Goal: Task Accomplishment & Management: Complete application form

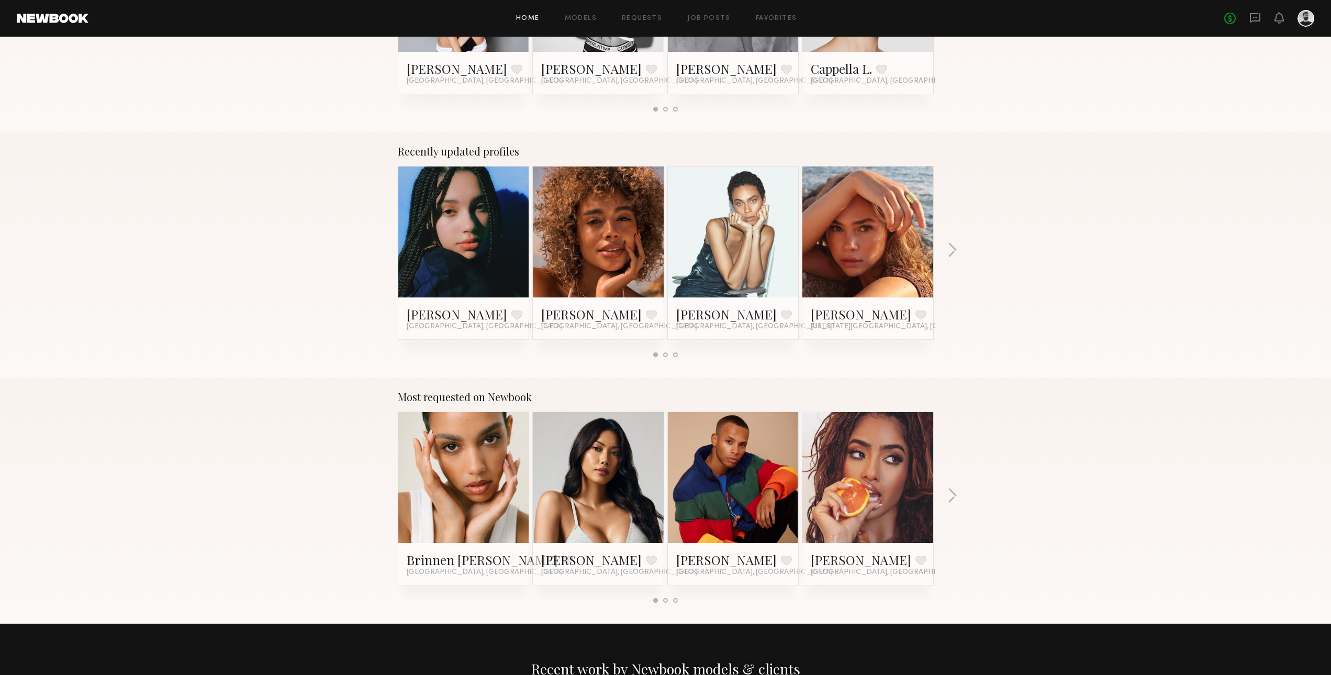
scroll to position [587, 0]
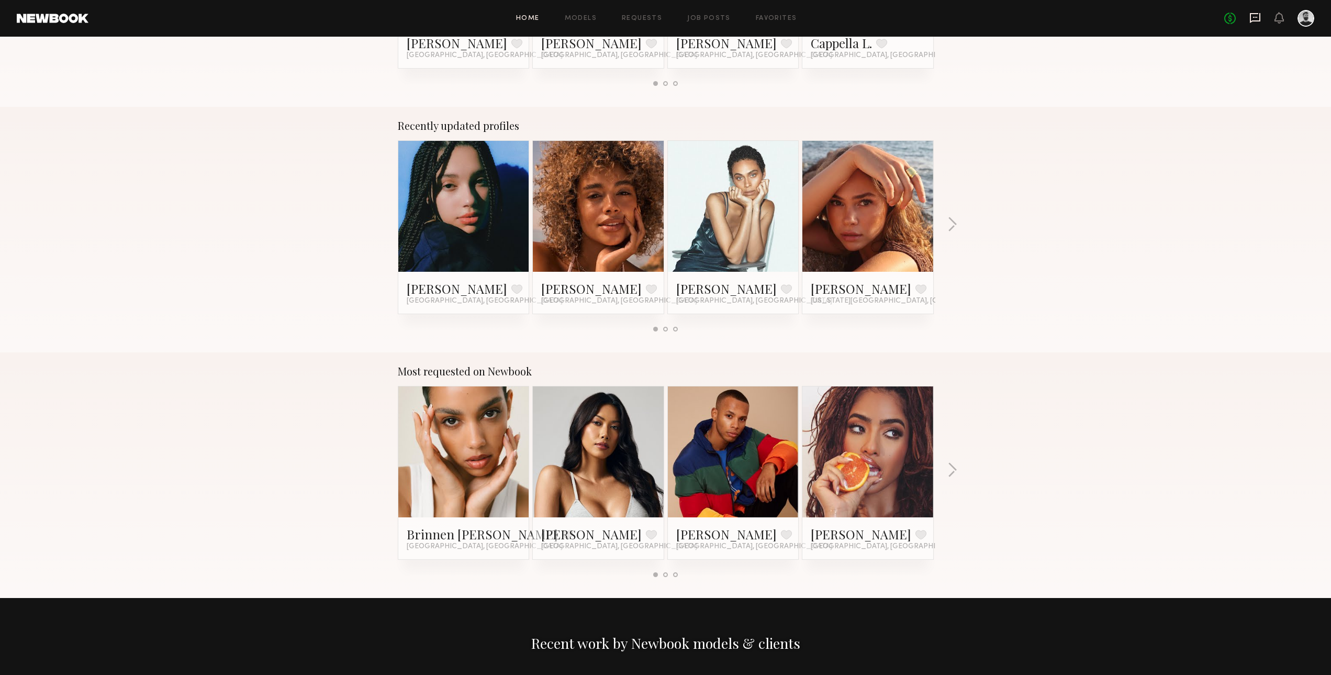
click at [1255, 17] on icon at bounding box center [1255, 17] width 4 height 1
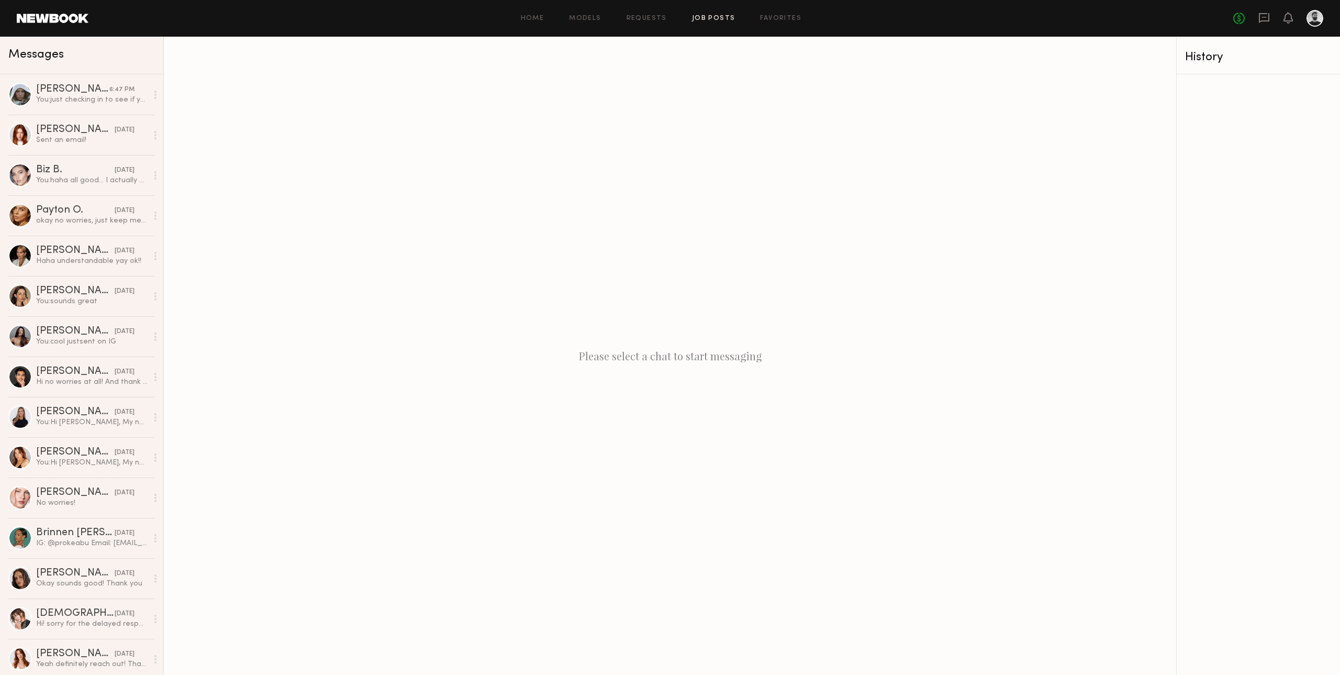
click at [701, 18] on link "Job Posts" at bounding box center [713, 18] width 43 height 7
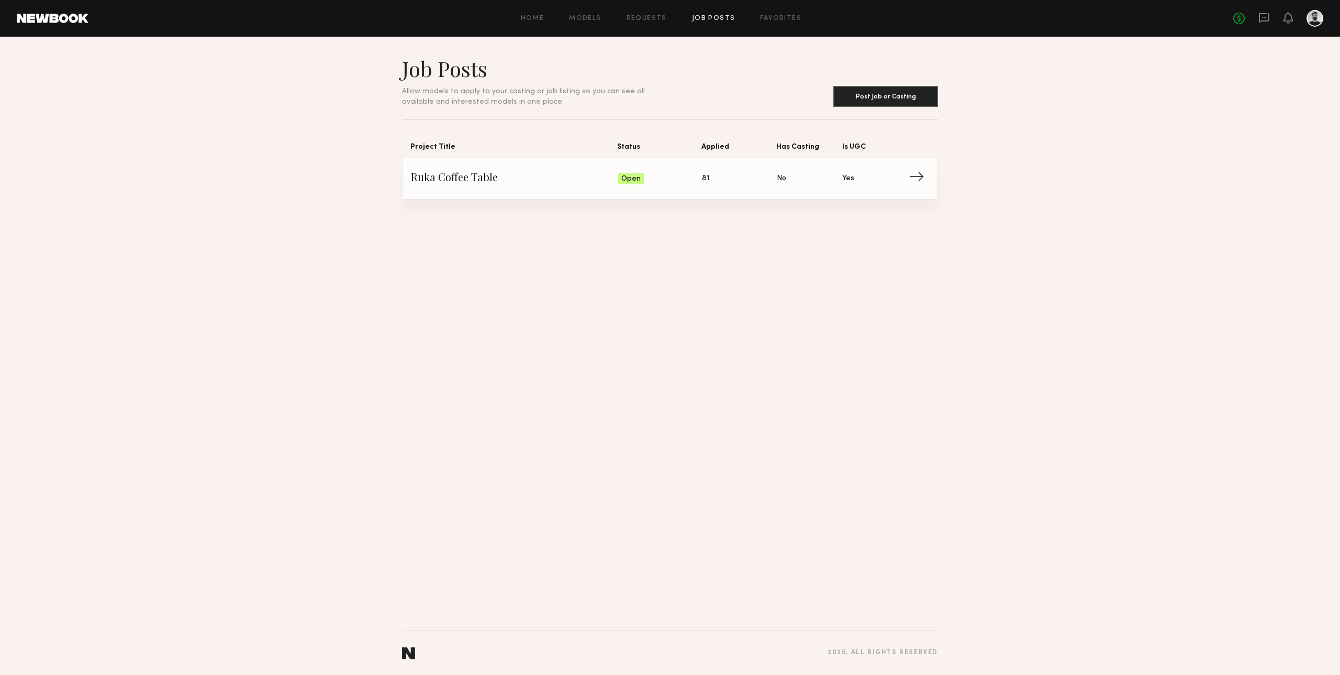
click at [517, 186] on span "Ruka Coffee Table" at bounding box center [514, 179] width 207 height 16
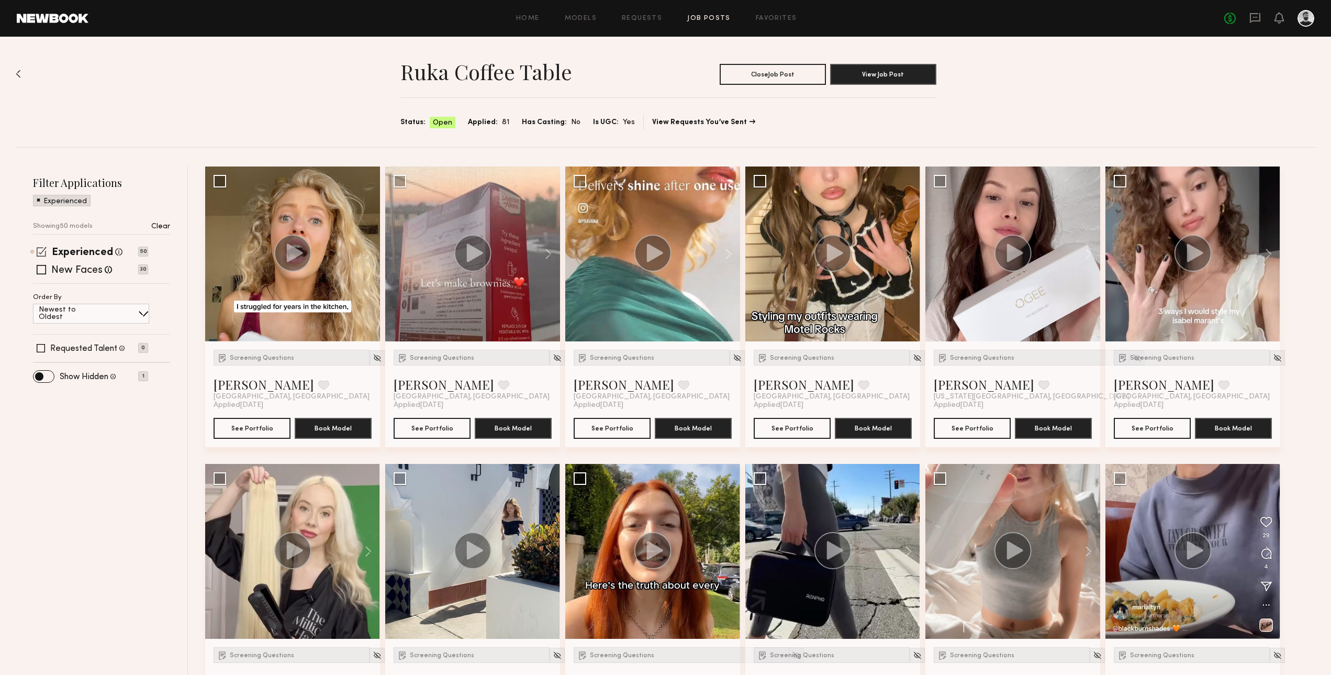
click at [39, 251] on span at bounding box center [42, 252] width 10 height 10
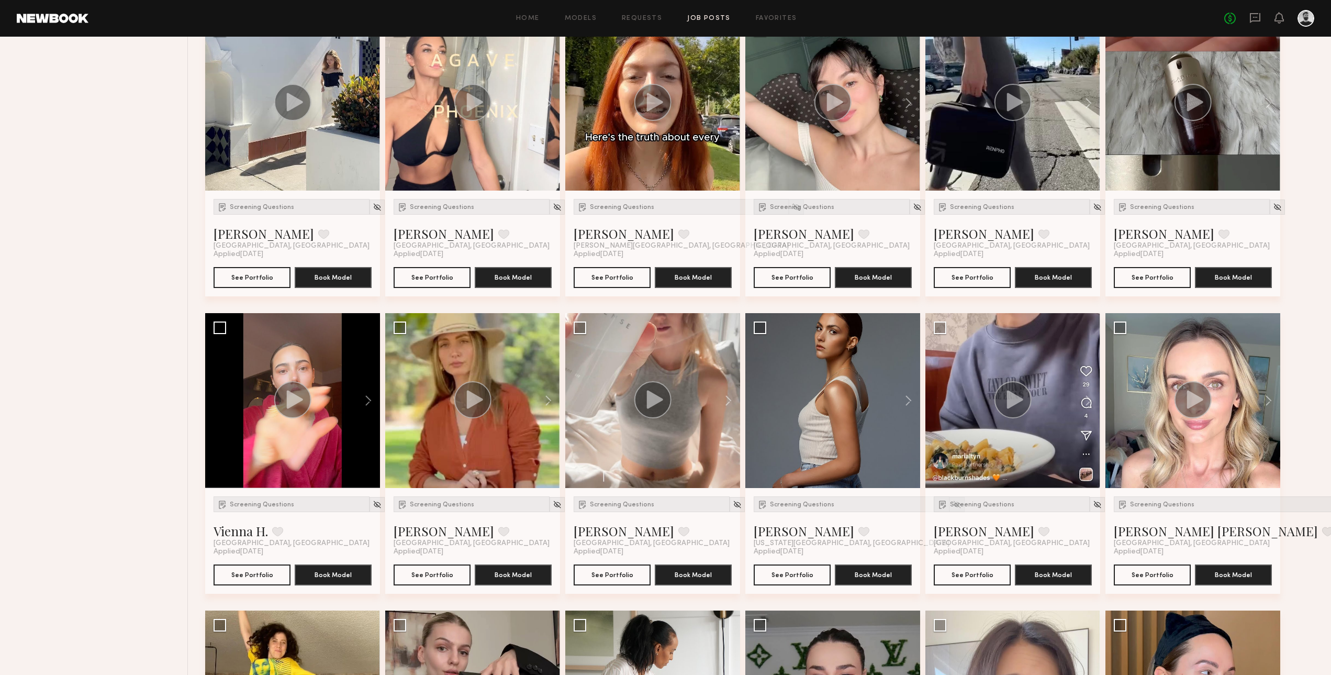
scroll to position [748, 0]
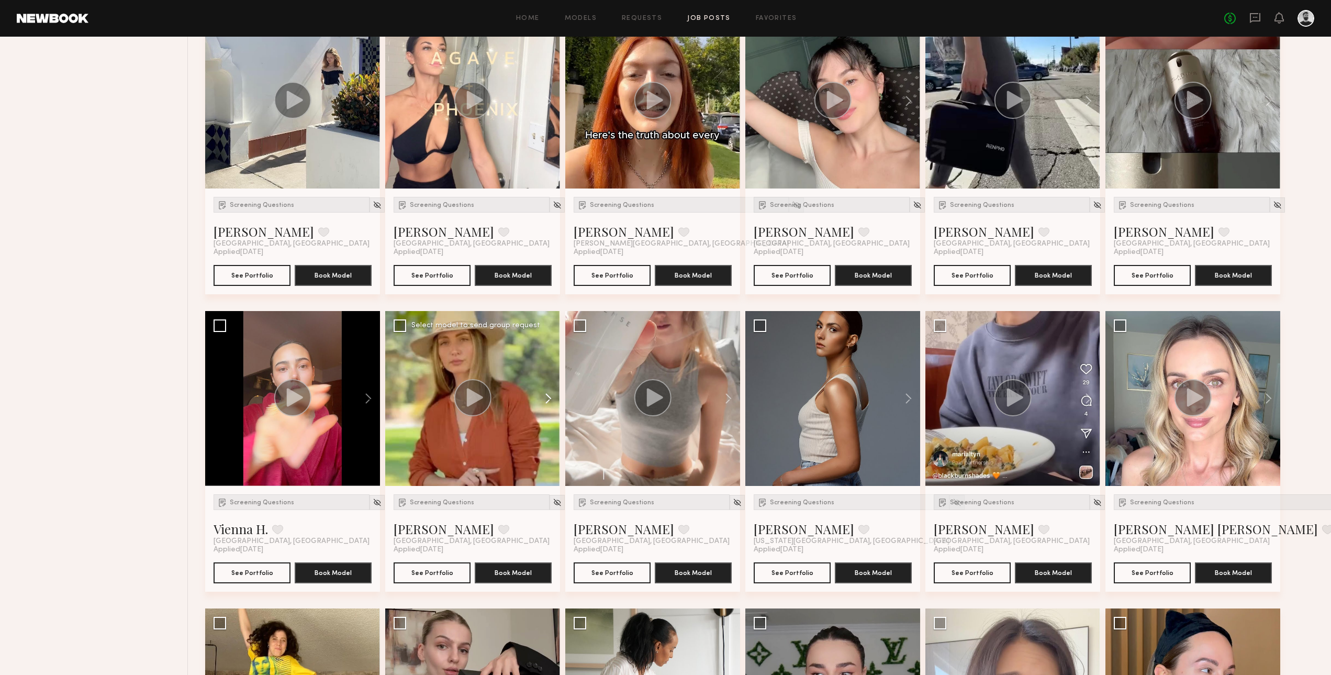
click at [546, 397] on button at bounding box center [544, 398] width 34 height 175
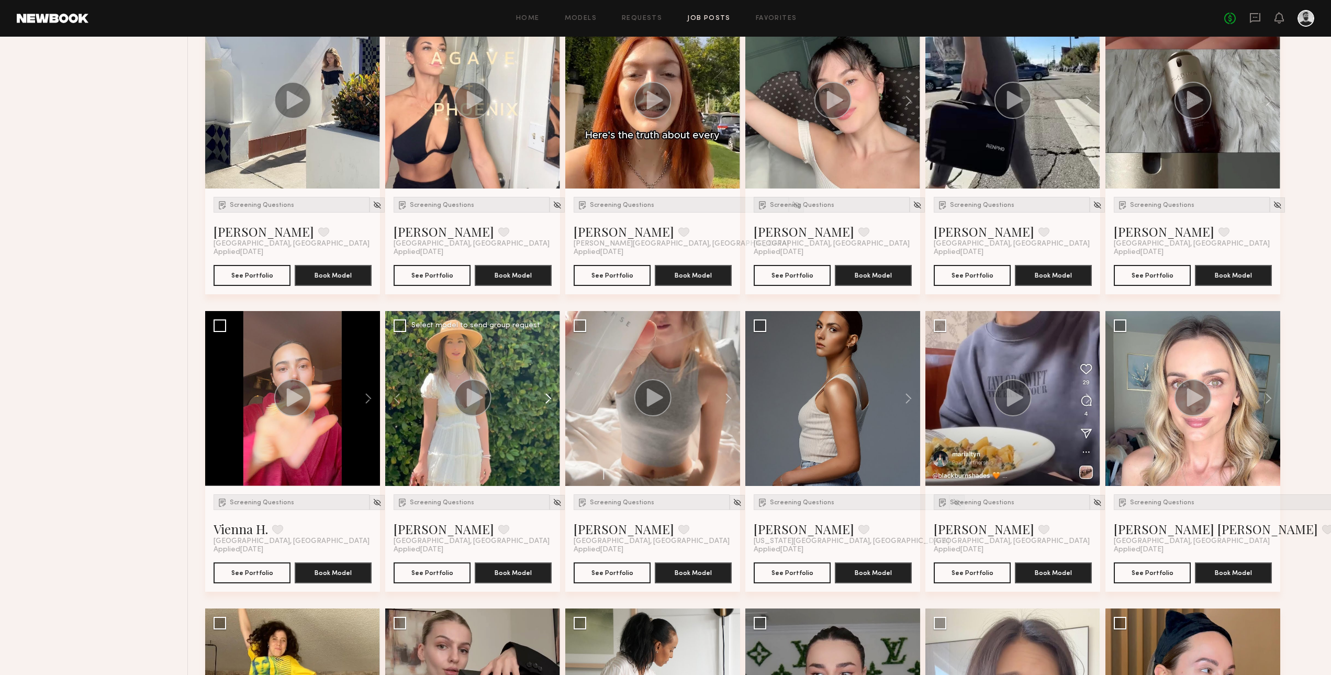
click at [546, 397] on button at bounding box center [544, 398] width 34 height 175
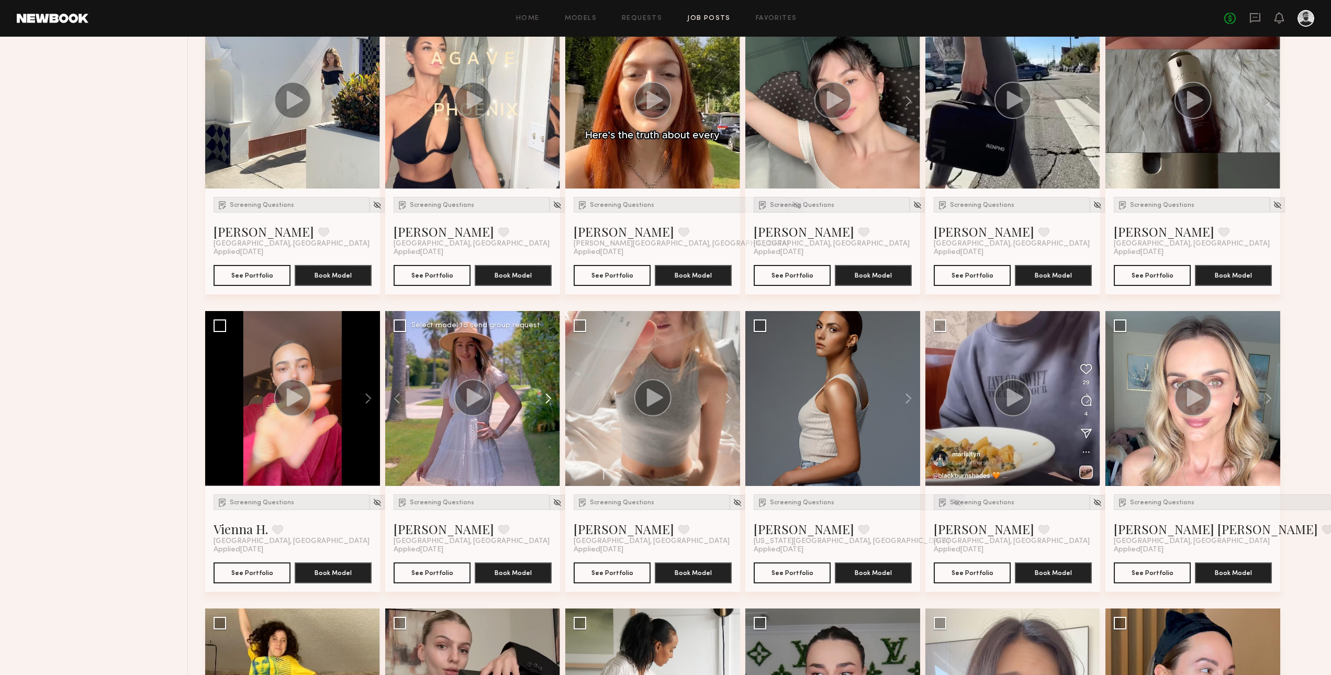
click at [546, 397] on button at bounding box center [544, 398] width 34 height 175
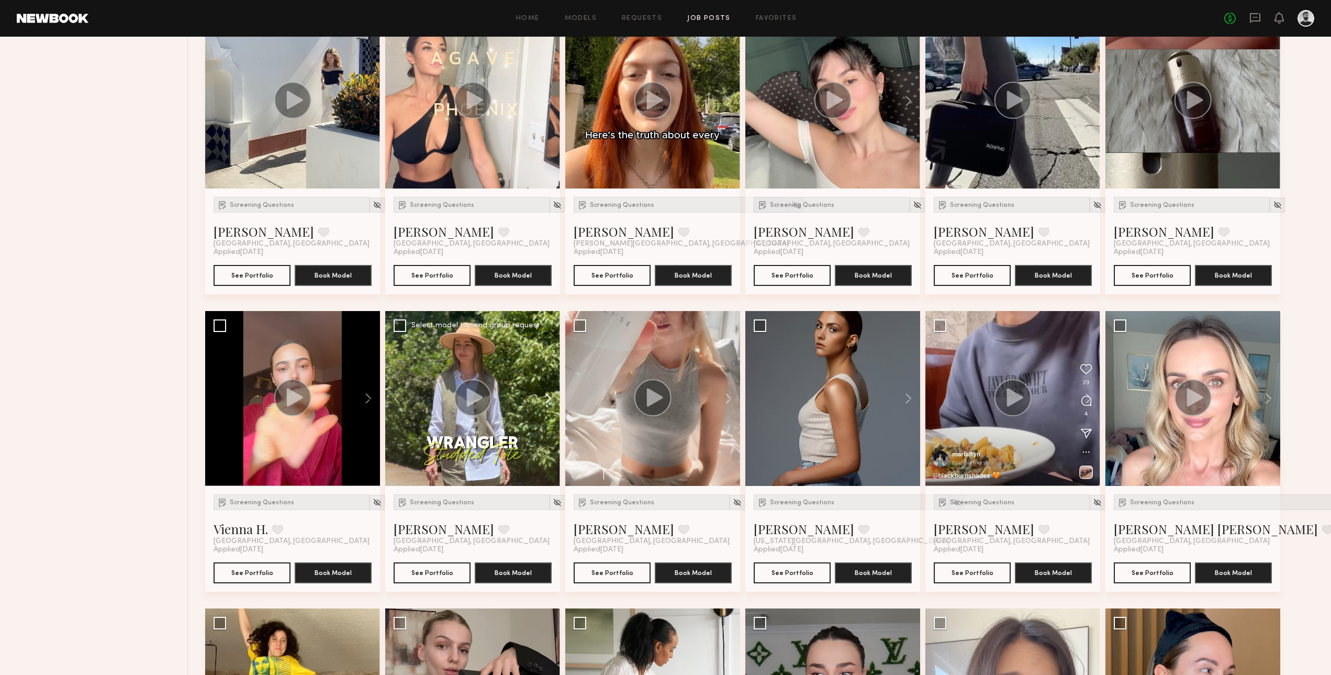
click at [546, 397] on button at bounding box center [544, 398] width 34 height 175
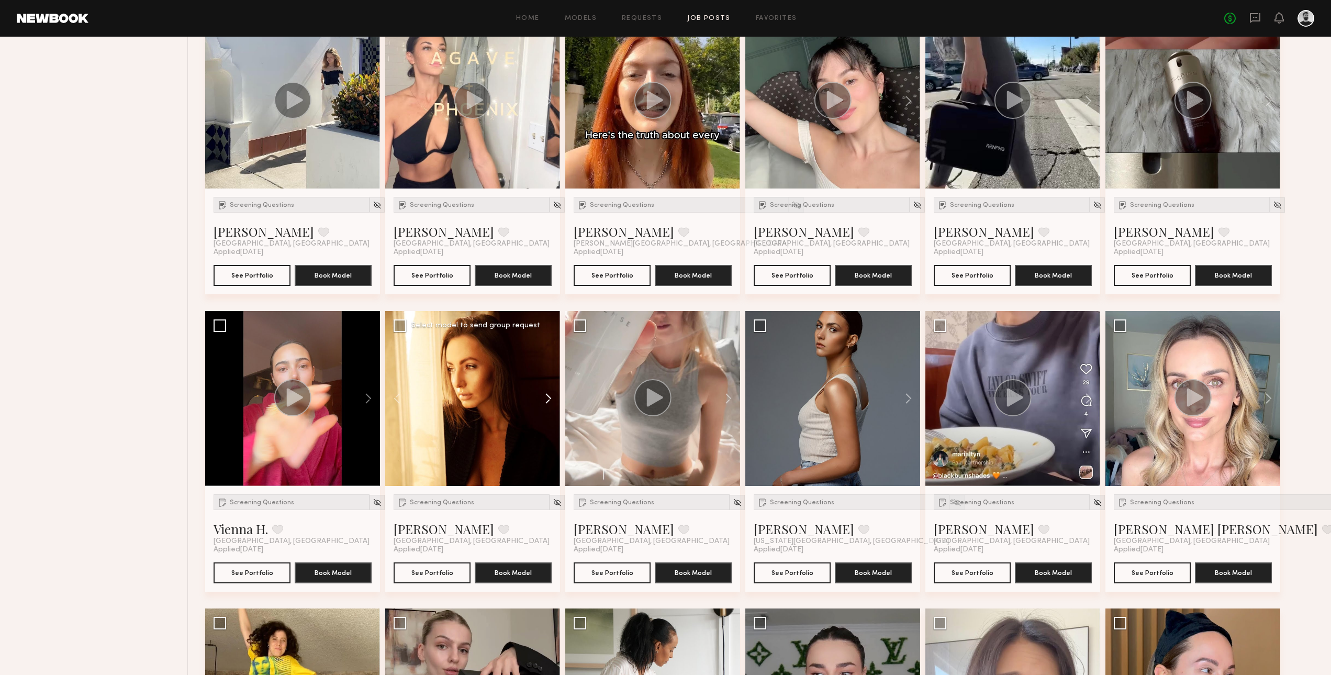
click at [546, 397] on button at bounding box center [544, 398] width 34 height 175
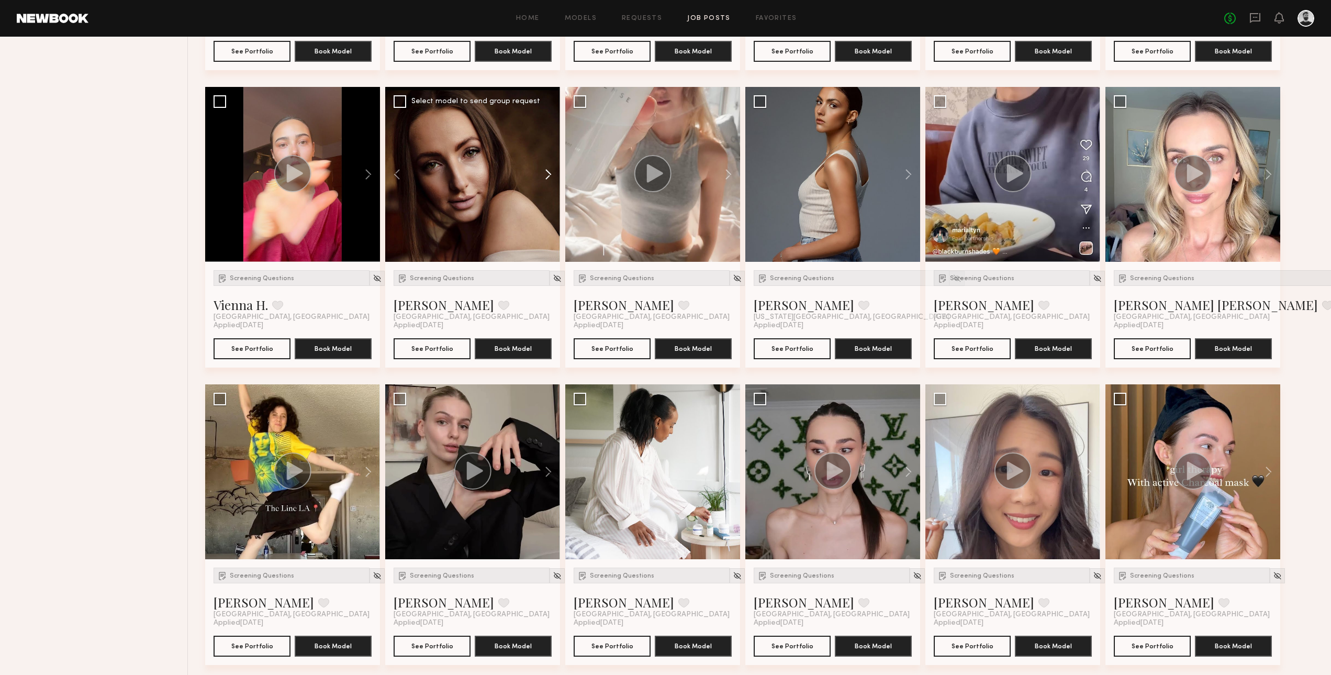
scroll to position [1014, 0]
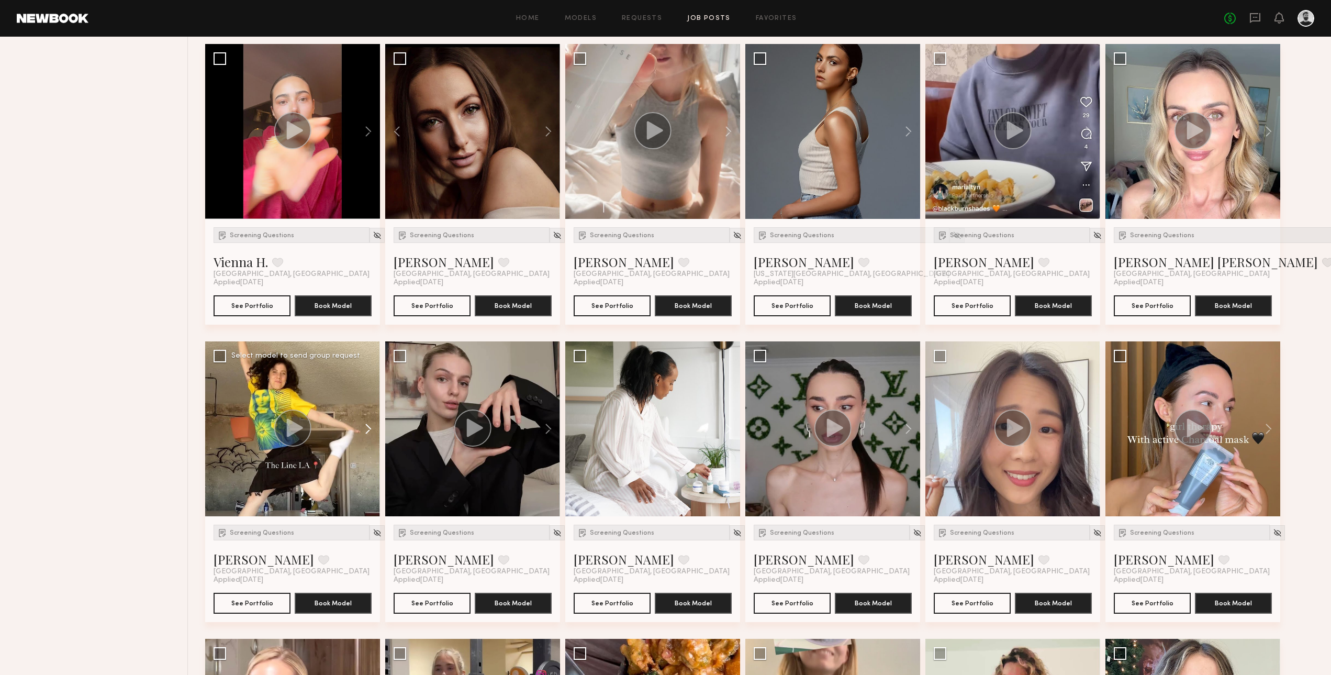
click at [367, 426] on button at bounding box center [364, 428] width 34 height 175
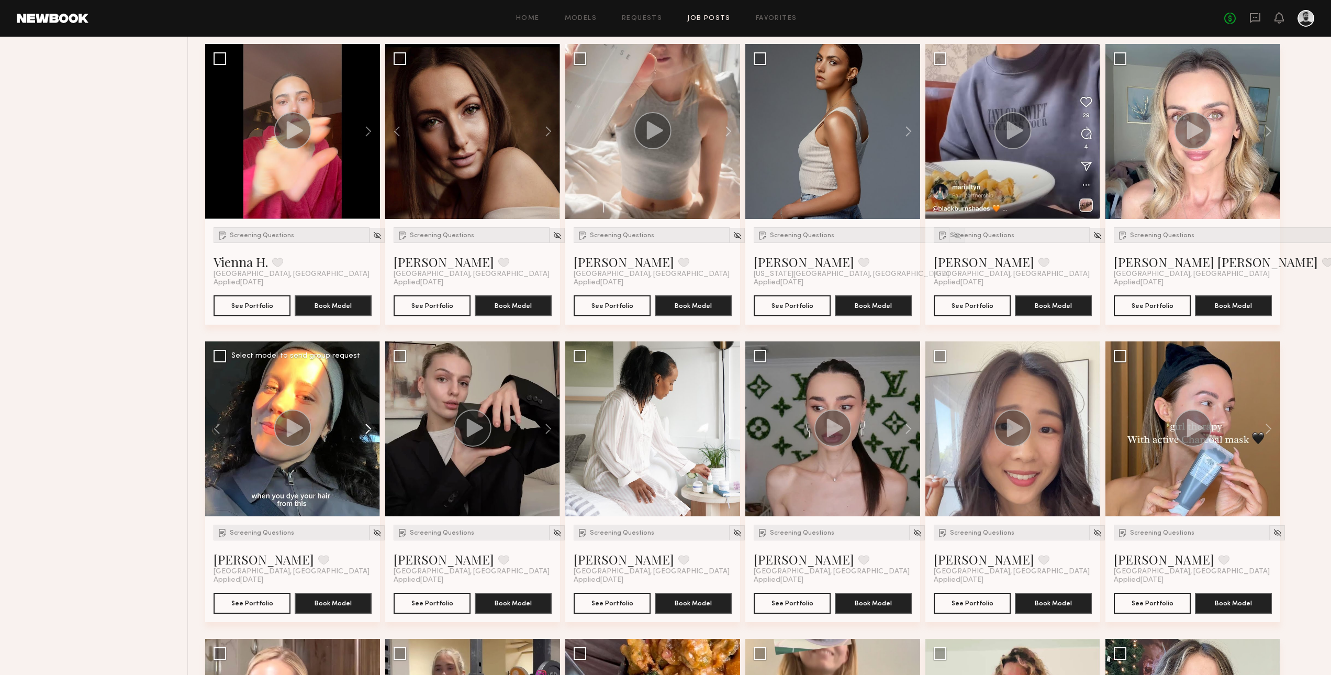
click at [367, 426] on button at bounding box center [364, 428] width 34 height 175
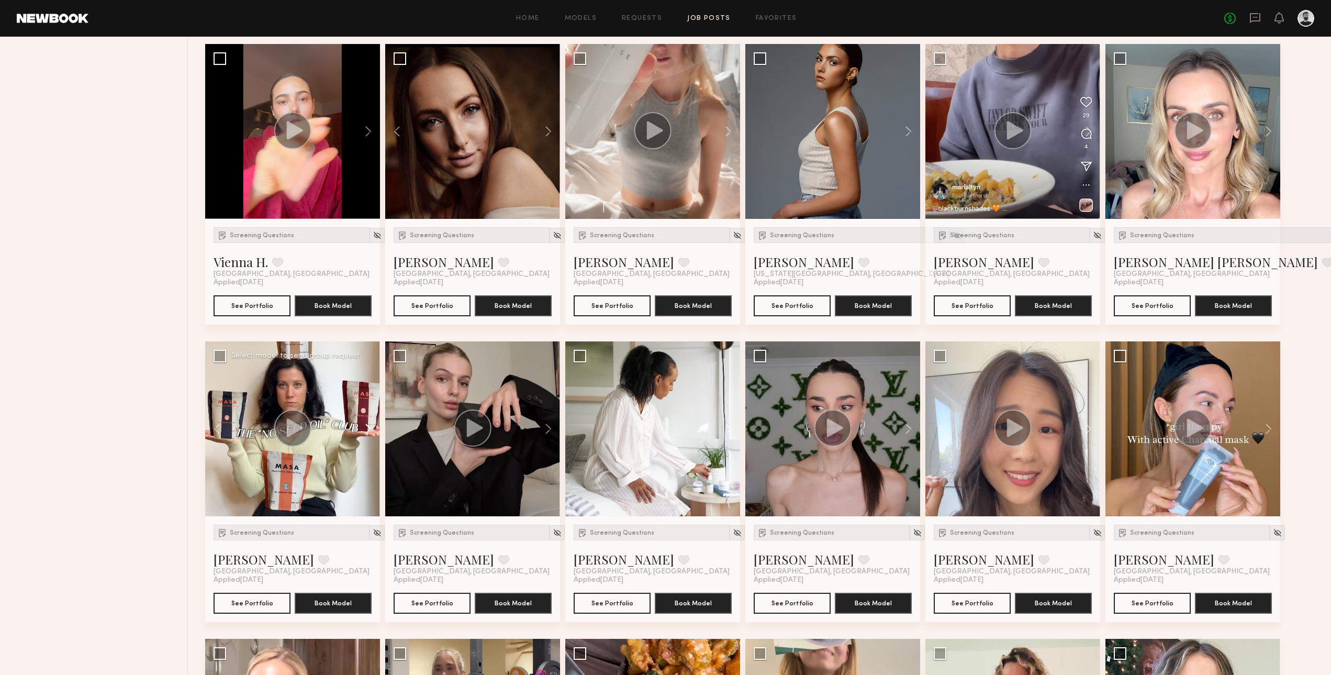
click at [367, 426] on button at bounding box center [364, 428] width 34 height 175
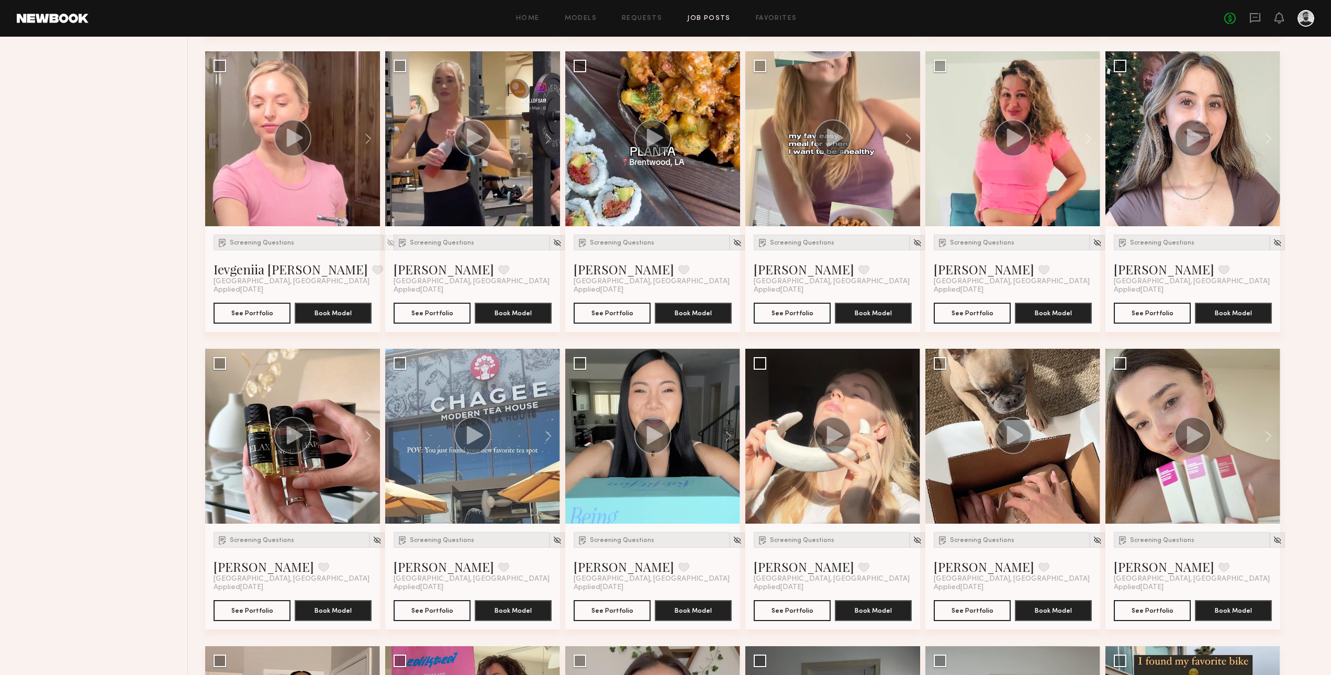
scroll to position [1709, 0]
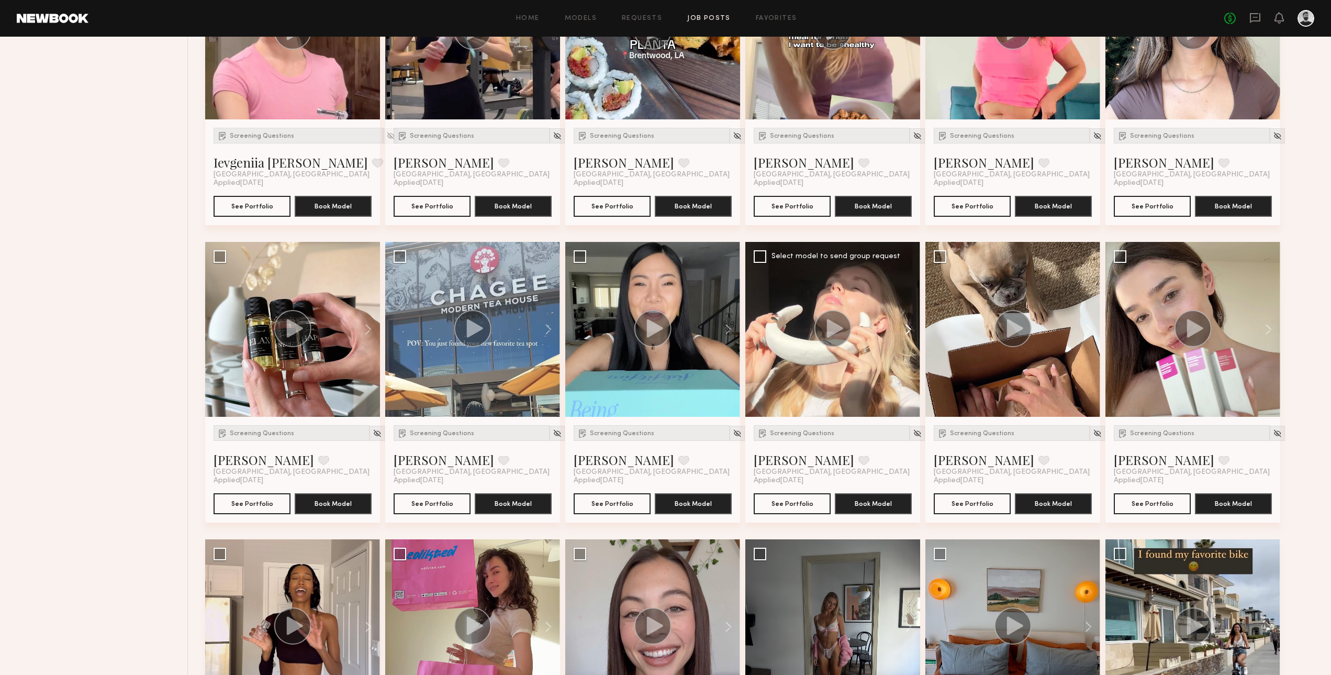
click at [905, 325] on button at bounding box center [904, 329] width 34 height 175
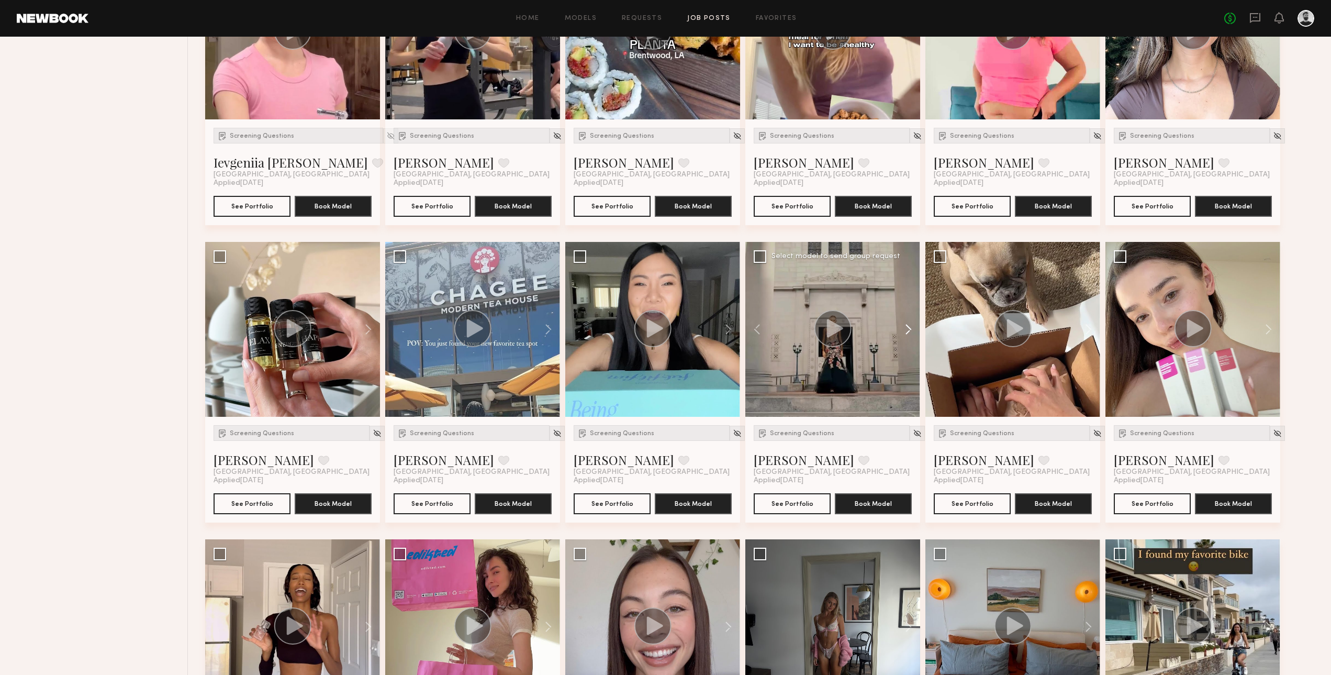
click at [905, 325] on button at bounding box center [904, 329] width 34 height 175
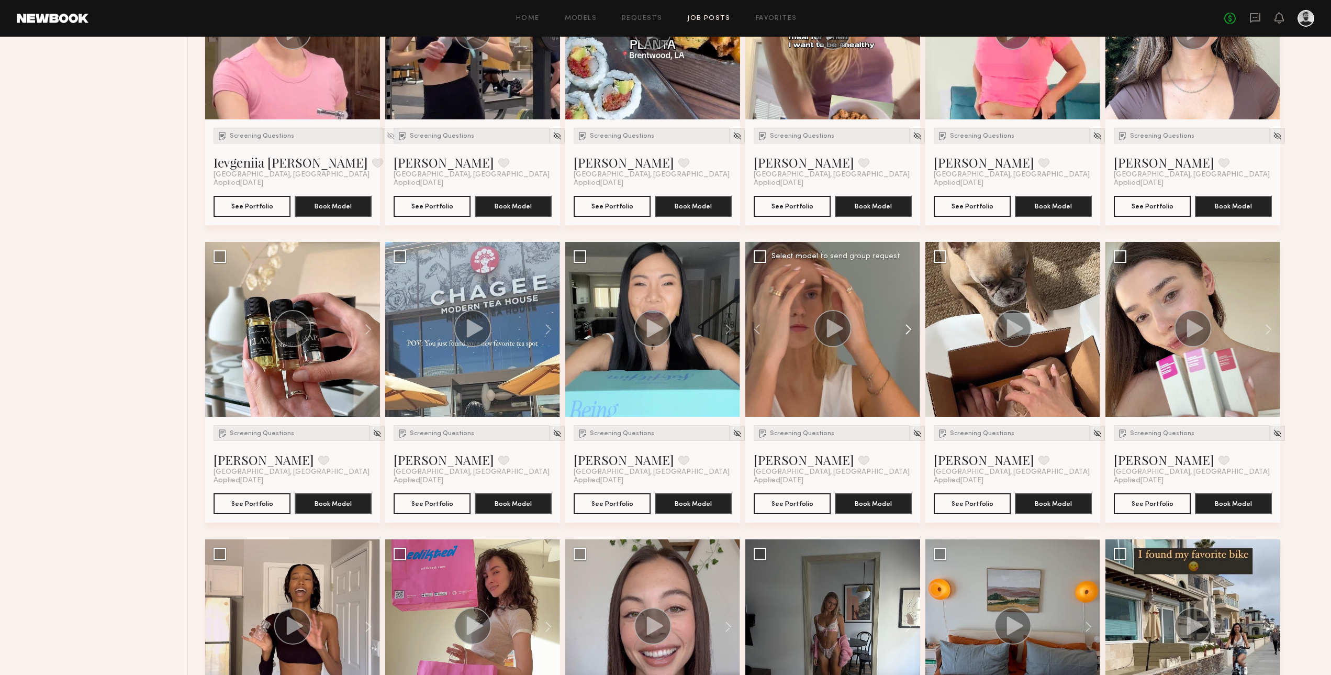
click at [905, 325] on button at bounding box center [904, 329] width 34 height 175
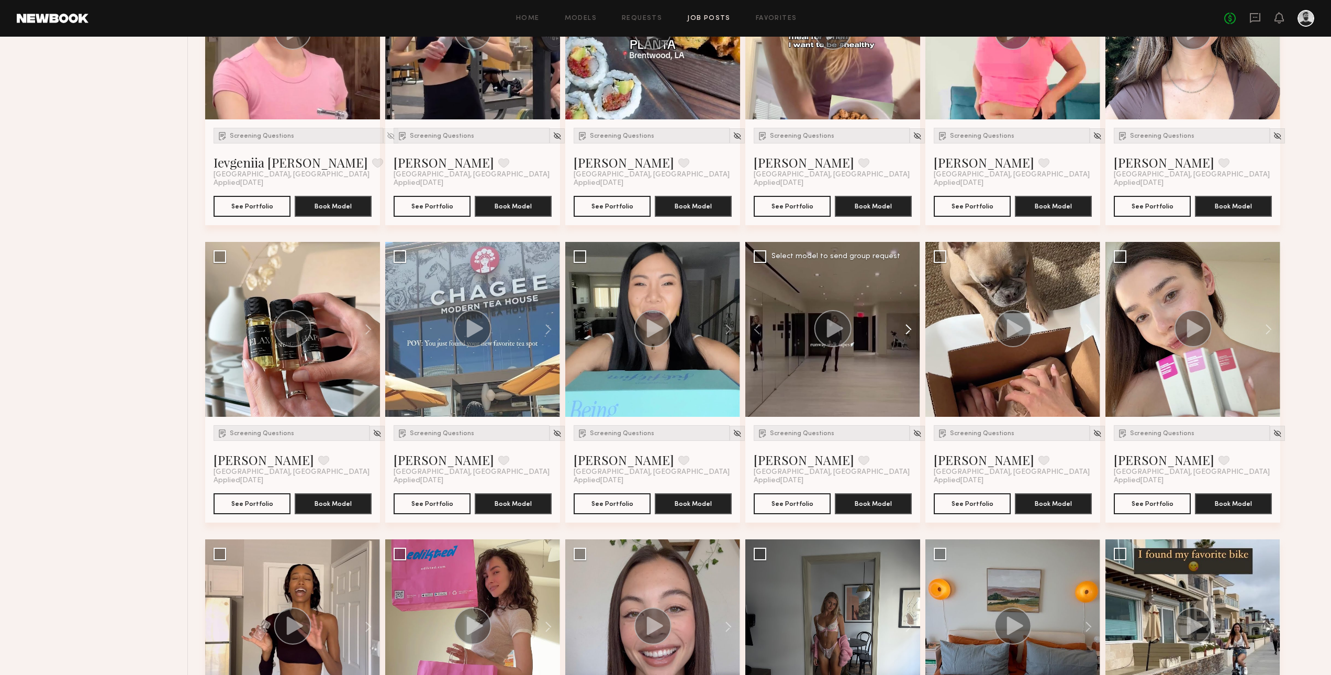
click at [905, 325] on button at bounding box center [904, 329] width 34 height 175
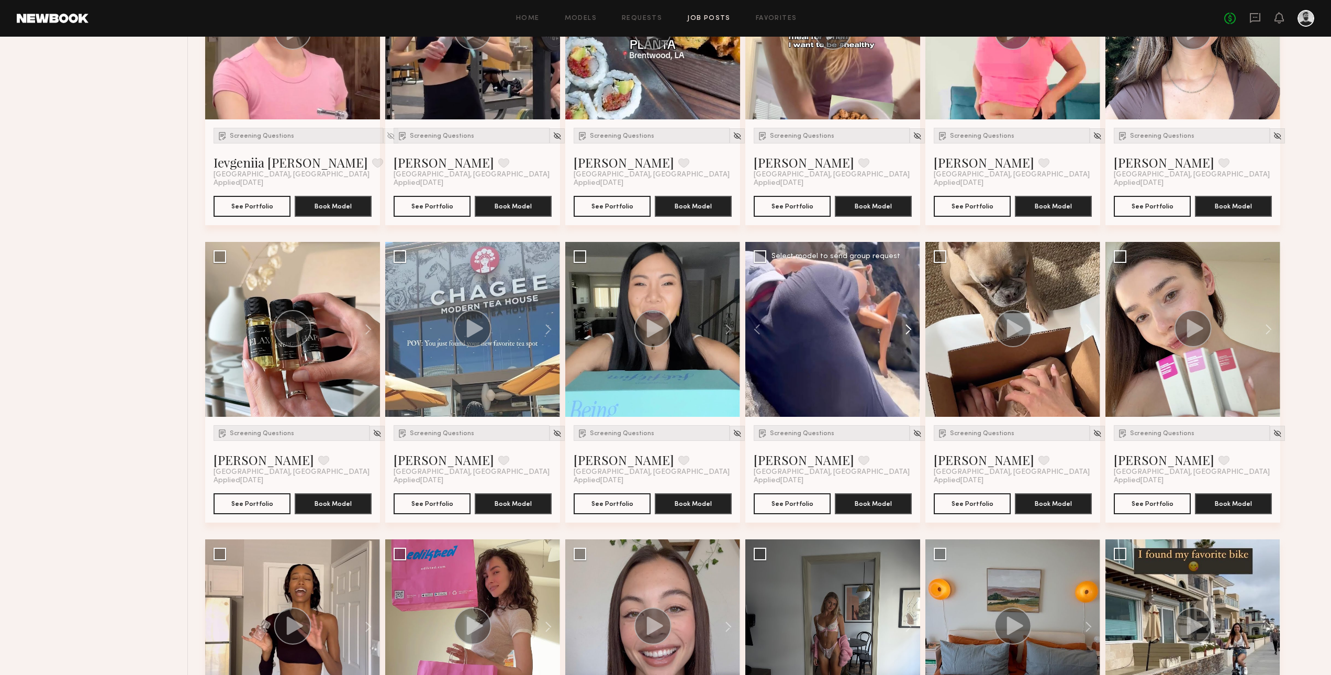
click at [905, 325] on button at bounding box center [904, 329] width 34 height 175
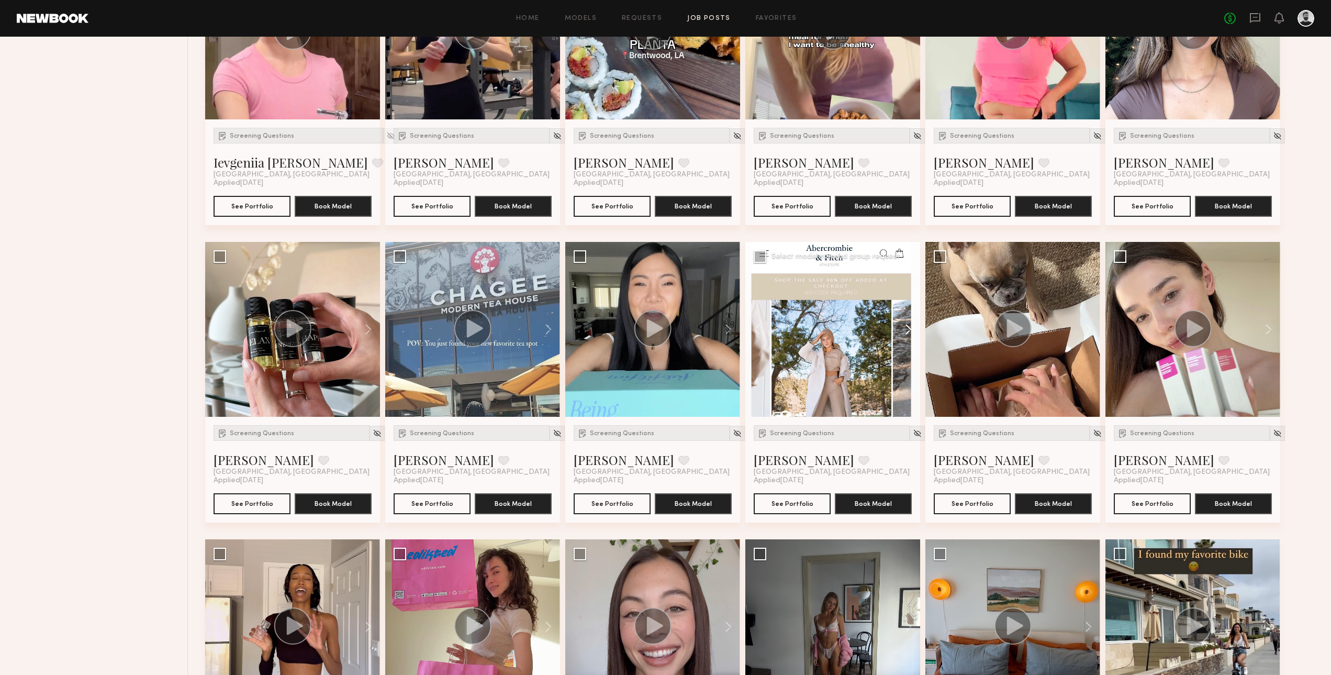
click at [905, 325] on button at bounding box center [904, 329] width 34 height 175
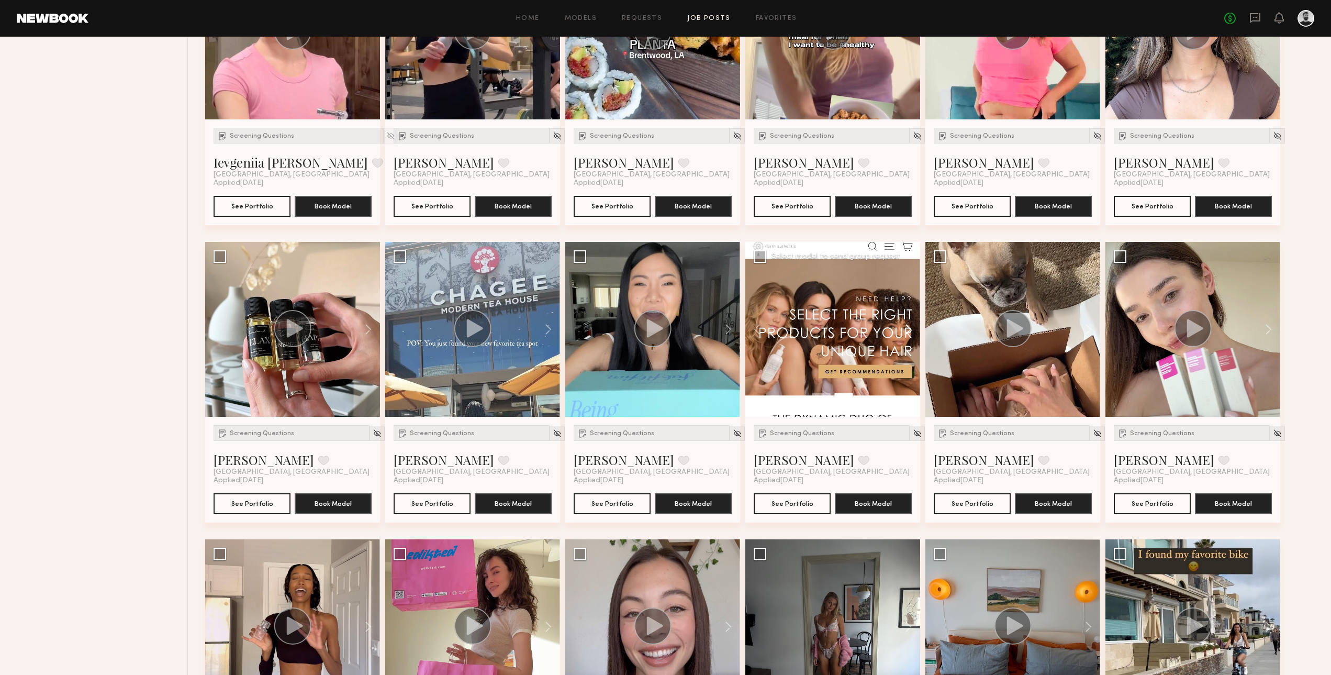
click at [905, 325] on button at bounding box center [904, 329] width 34 height 175
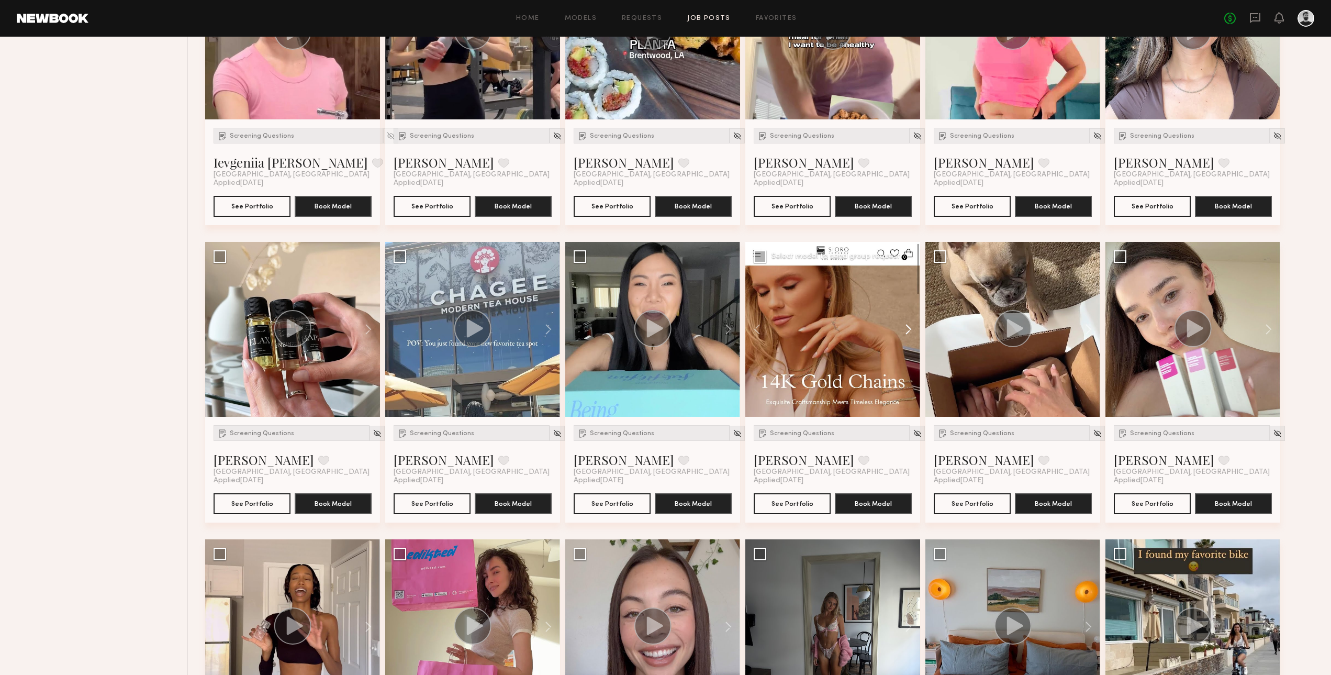
click at [905, 329] on button at bounding box center [904, 329] width 34 height 175
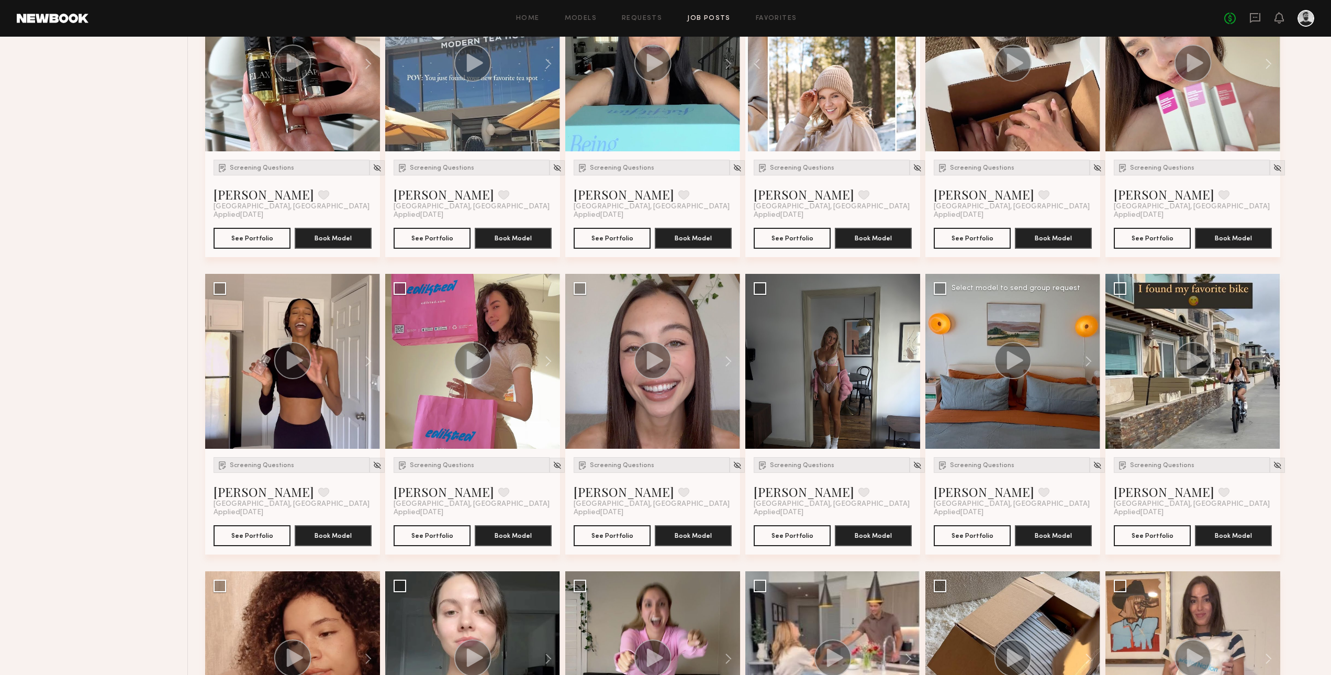
scroll to position [1869, 0]
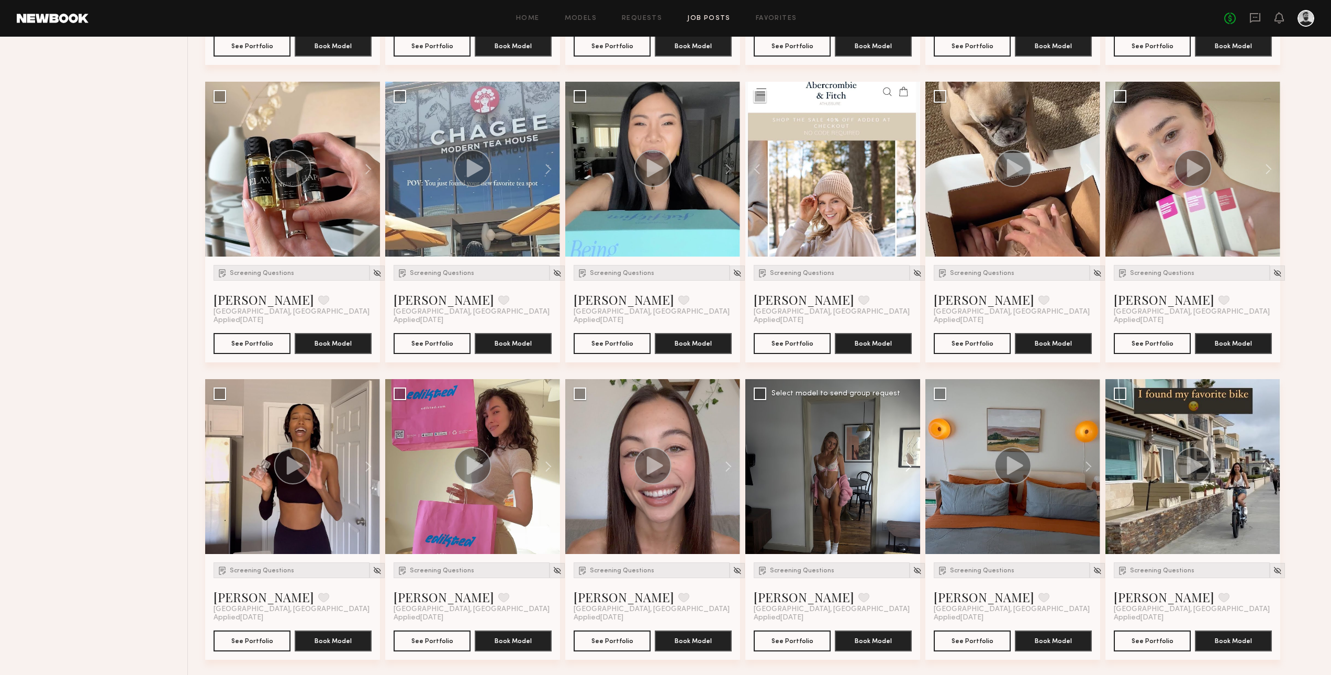
click at [910, 464] on button at bounding box center [904, 466] width 34 height 175
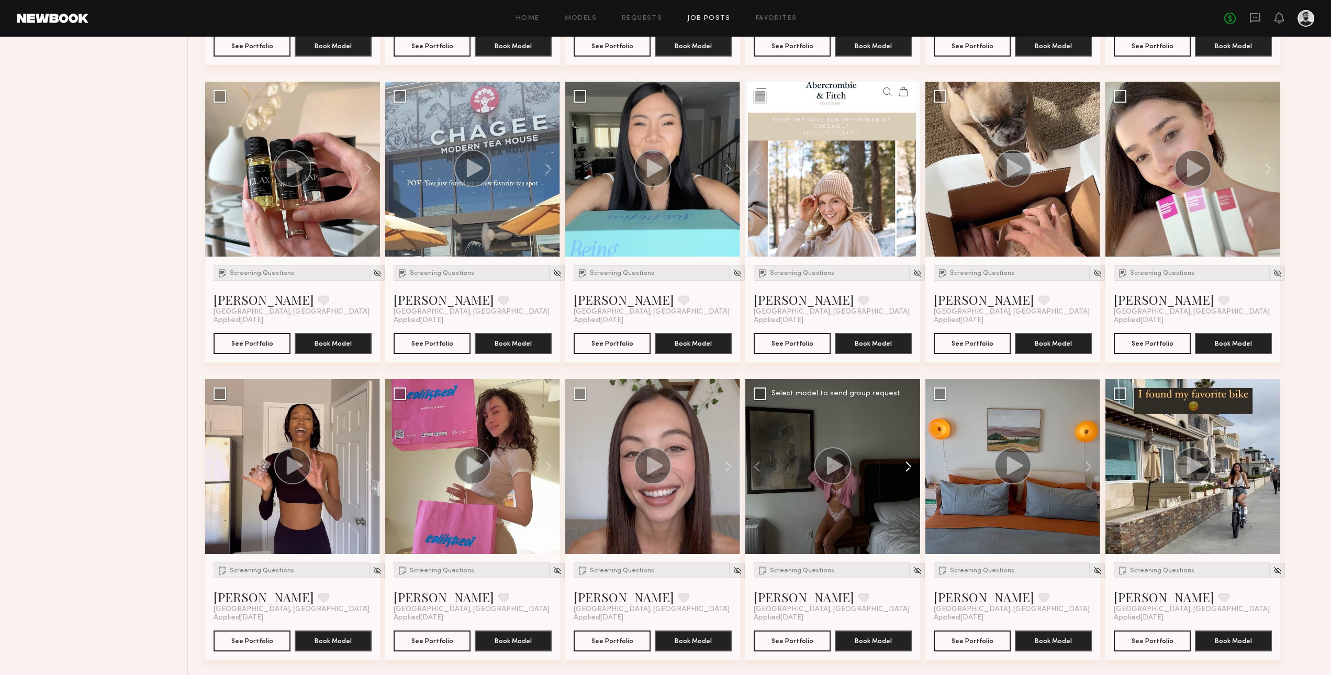
click at [910, 464] on button at bounding box center [904, 466] width 34 height 175
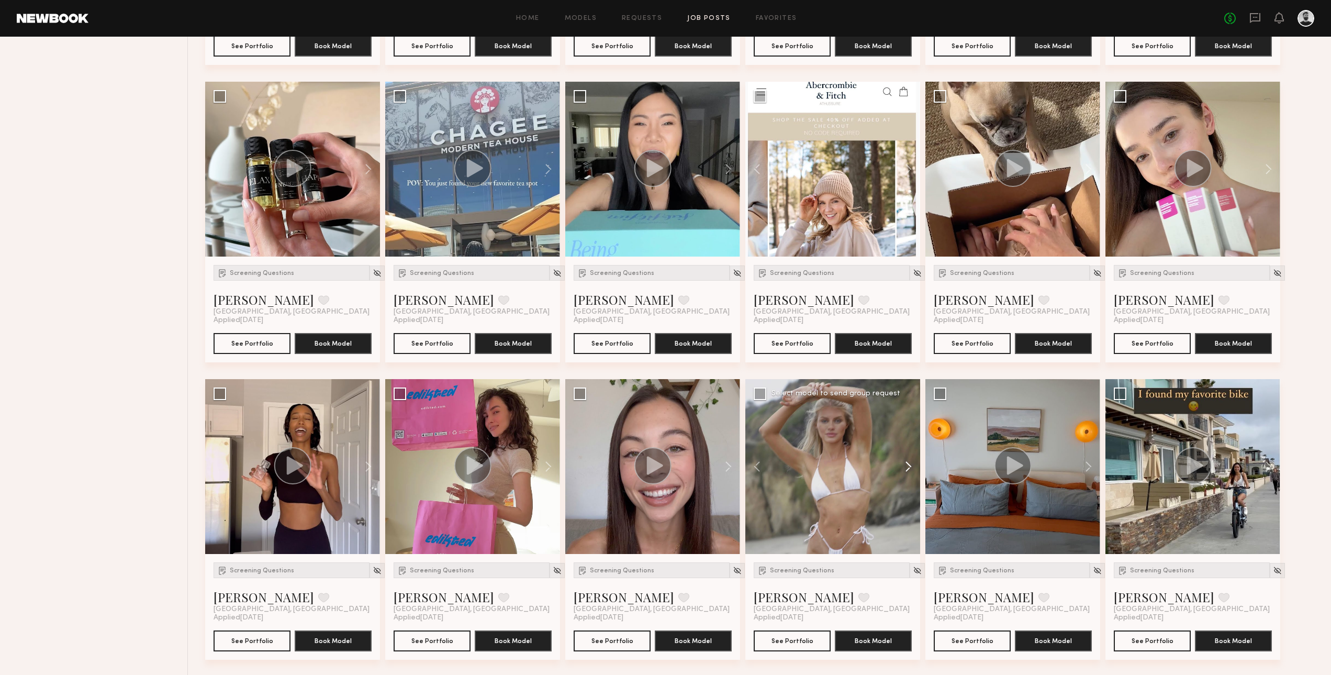
click at [910, 464] on button at bounding box center [904, 466] width 34 height 175
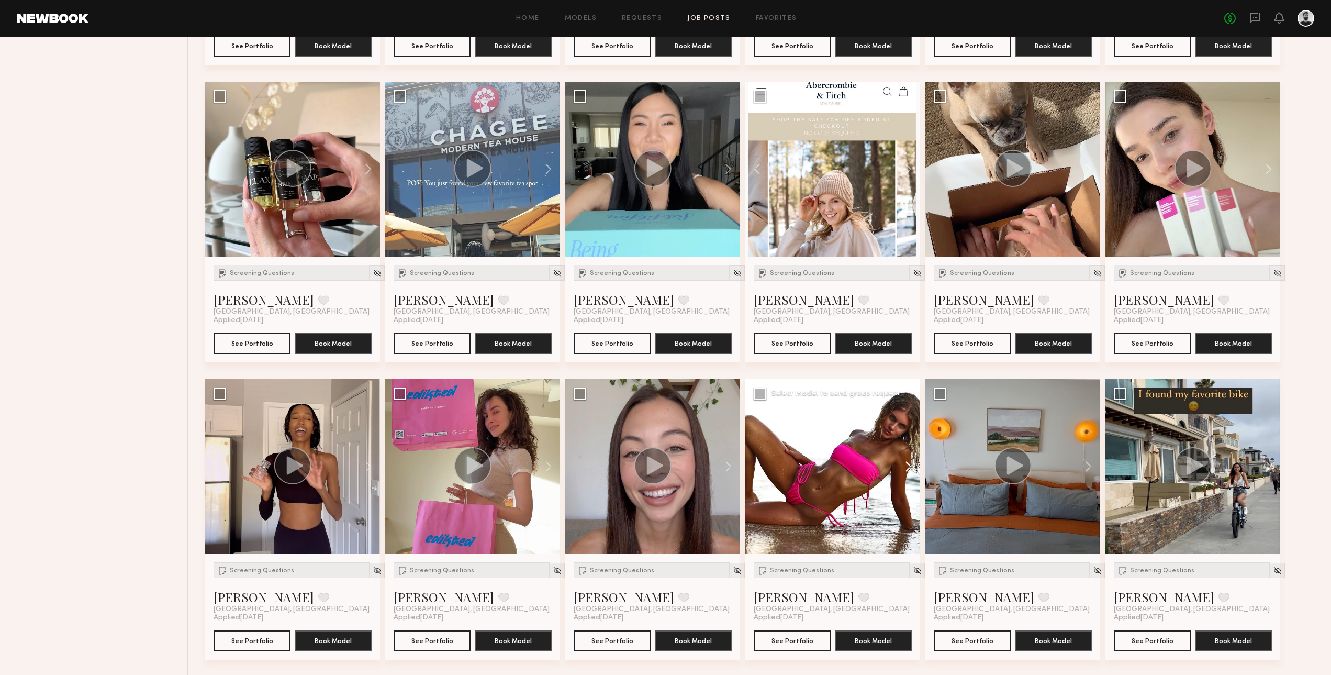
click at [910, 464] on button at bounding box center [904, 466] width 34 height 175
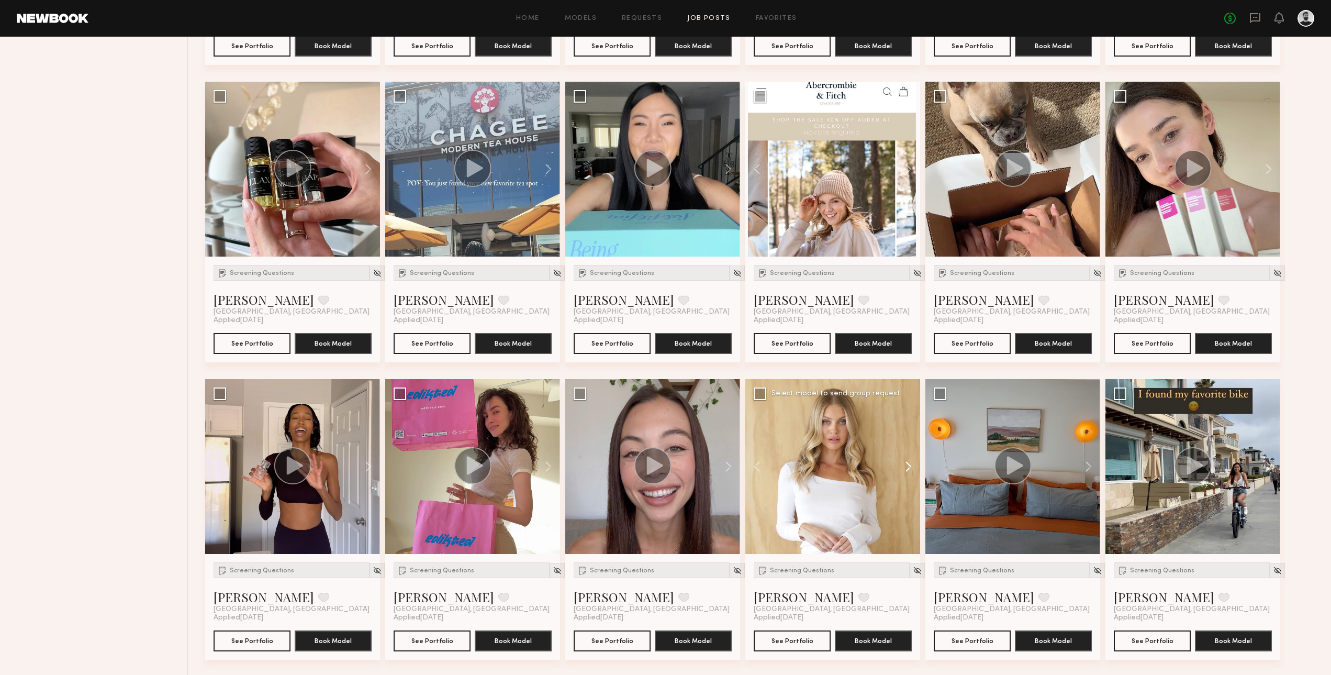
click at [910, 464] on button at bounding box center [904, 466] width 34 height 175
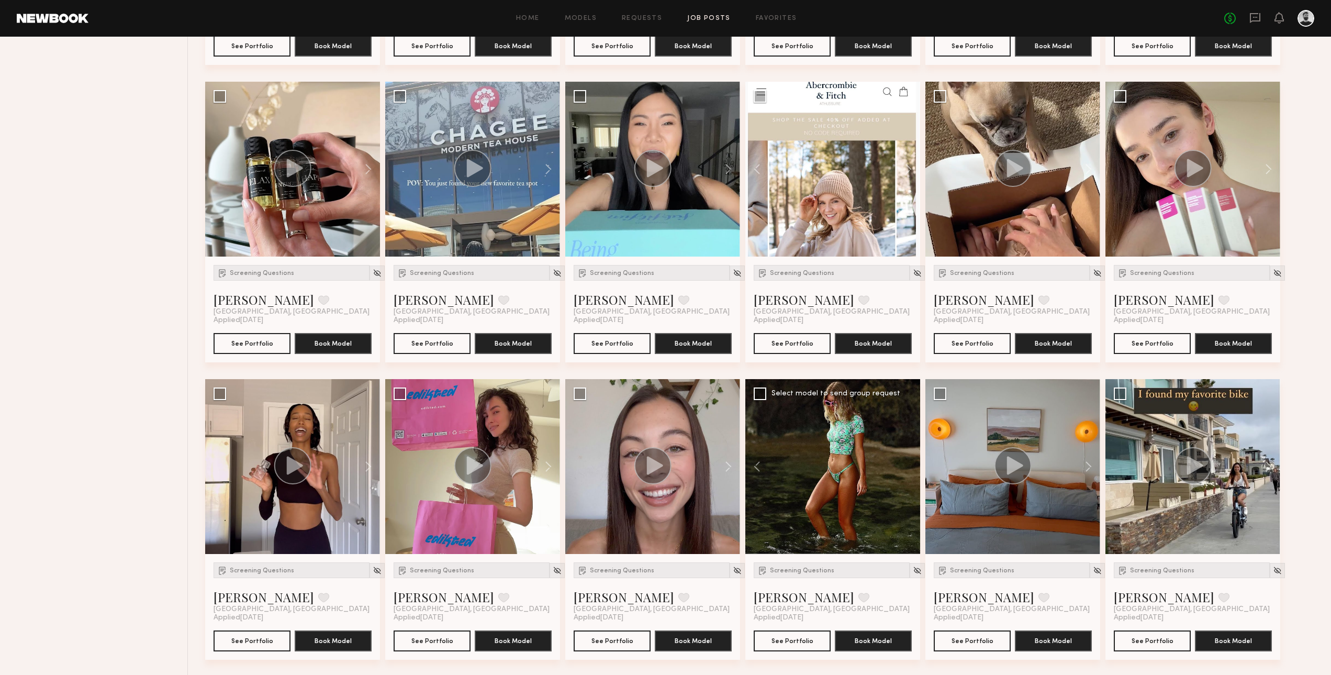
click at [910, 464] on div at bounding box center [832, 466] width 175 height 175
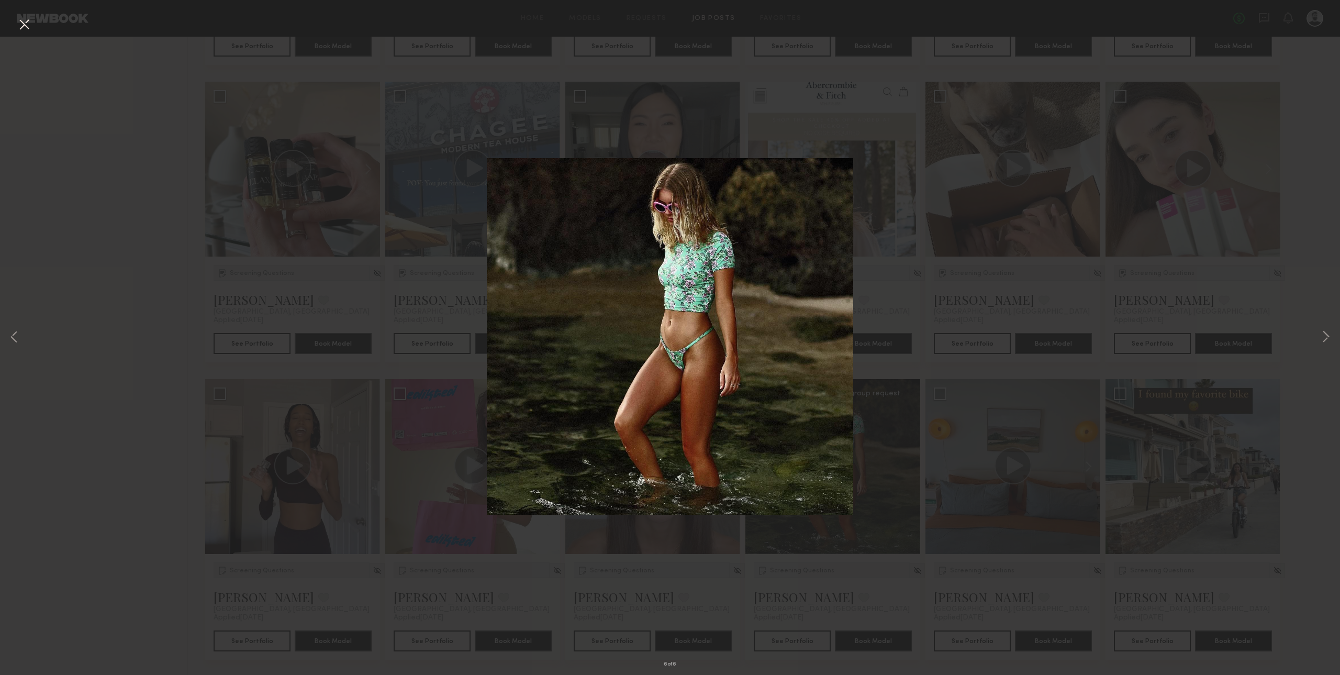
drag, startPoint x: 1042, startPoint y: 288, endPoint x: 1035, endPoint y: 295, distance: 9.7
click at [1040, 290] on div "6 of 6" at bounding box center [670, 337] width 1340 height 675
click at [28, 26] on button at bounding box center [24, 25] width 17 height 19
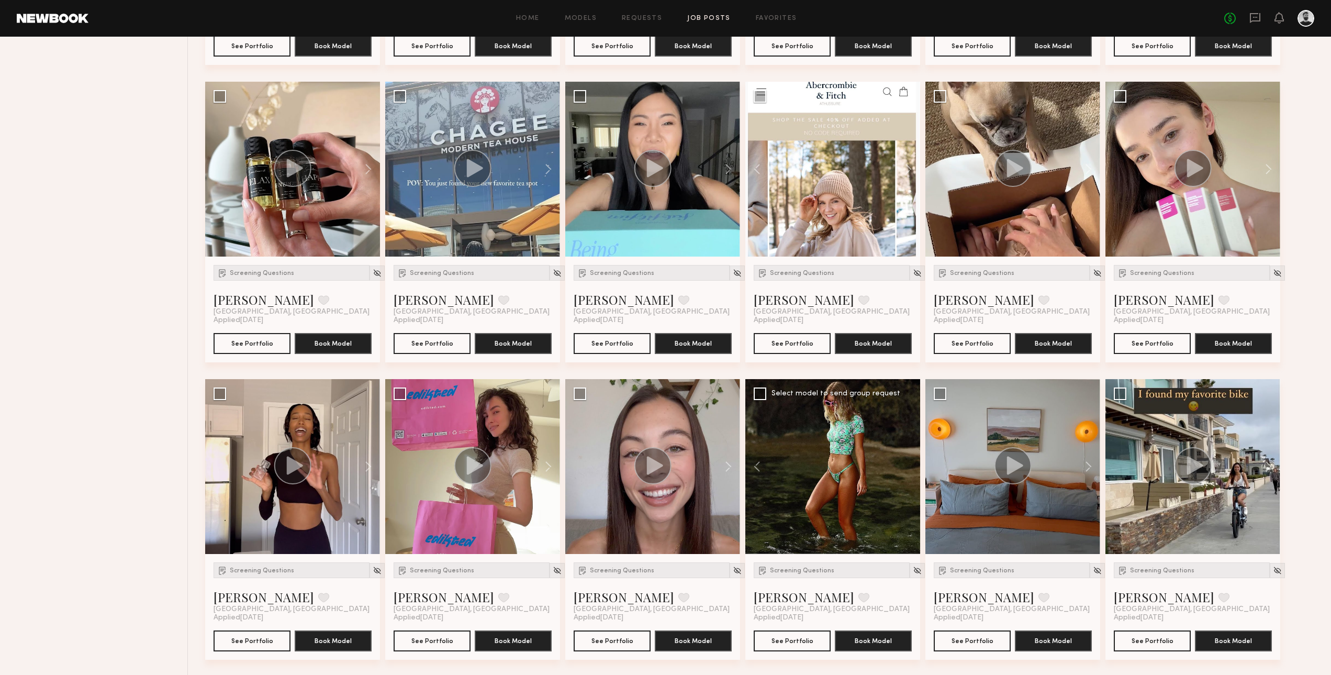
click at [37, 18] on link at bounding box center [53, 18] width 72 height 9
